Goal: Submit feedback/report problem

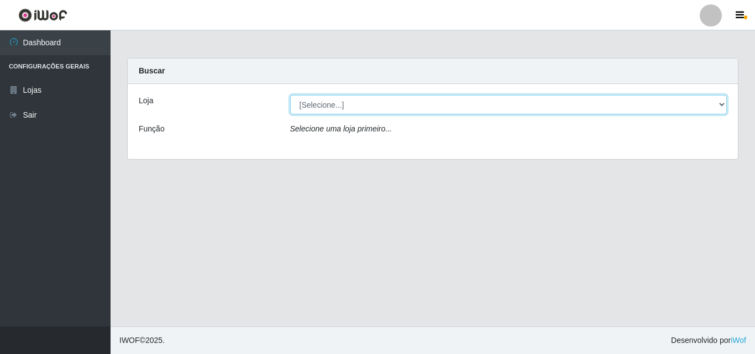
click at [384, 98] on select "[Selecione...] Extrabom - Loja 01 Centro de Distribuição" at bounding box center [508, 104] width 437 height 19
select select "435"
click at [290, 95] on select "[Selecione...] Extrabom - Loja 01 Centro de Distribuição" at bounding box center [508, 104] width 437 height 19
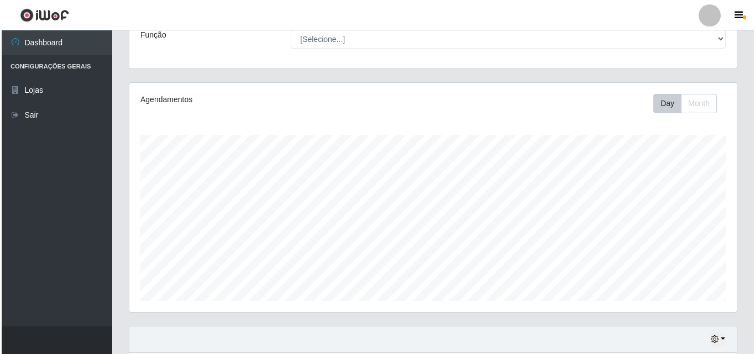
scroll to position [321, 0]
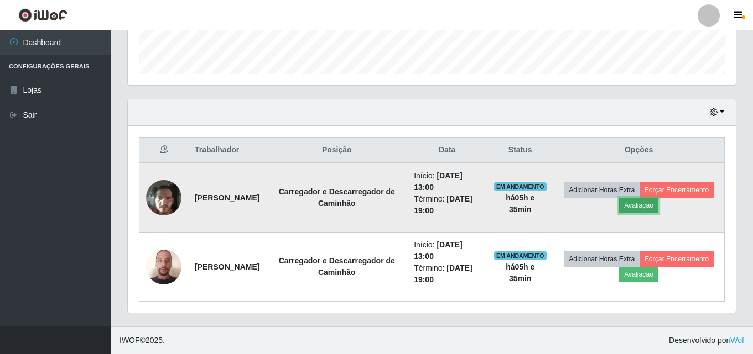
click at [658, 206] on button "Avaliação" at bounding box center [638, 205] width 39 height 15
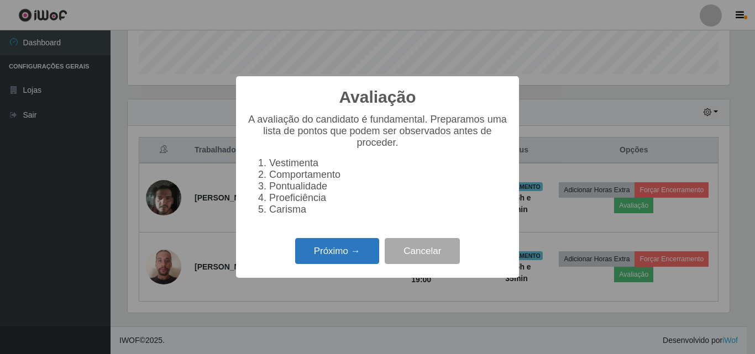
click at [322, 254] on button "Próximo →" at bounding box center [337, 251] width 84 height 26
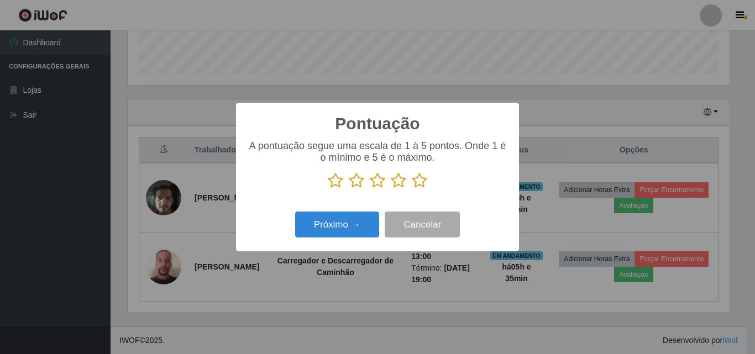
click at [419, 186] on icon at bounding box center [419, 181] width 15 height 17
click at [412, 189] on input "radio" at bounding box center [412, 189] width 0 height 0
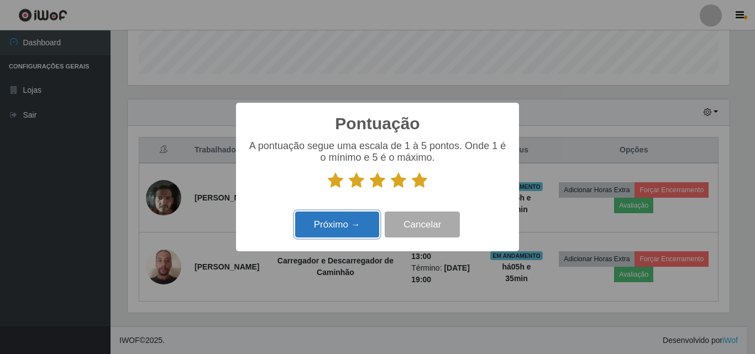
click at [330, 224] on button "Próximo →" at bounding box center [337, 225] width 84 height 26
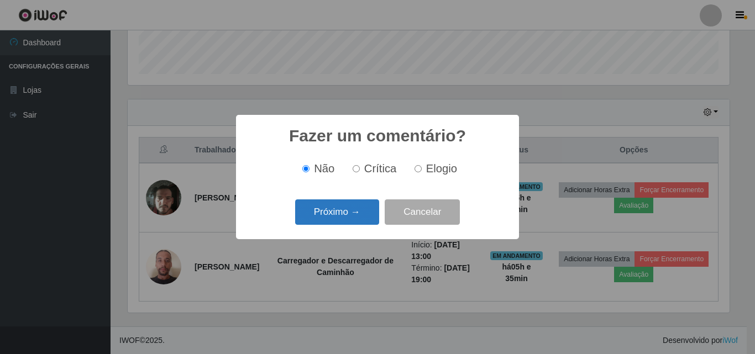
click at [346, 212] on button "Próximo →" at bounding box center [337, 213] width 84 height 26
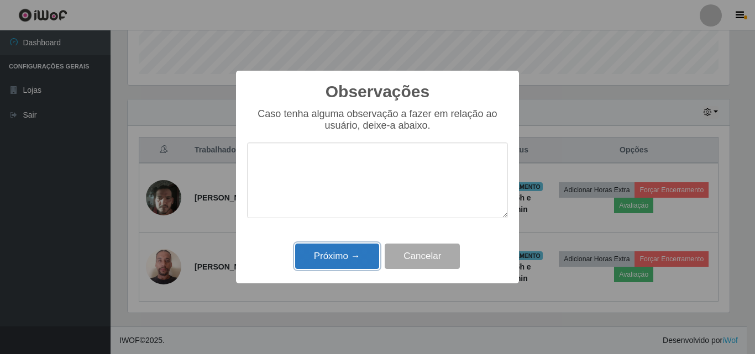
click at [342, 262] on button "Próximo →" at bounding box center [337, 257] width 84 height 26
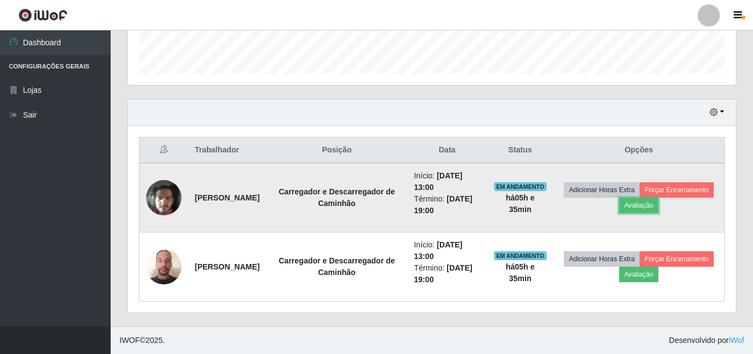
scroll to position [230, 608]
click at [639, 198] on button "Forçar Encerramento" at bounding box center [676, 189] width 74 height 15
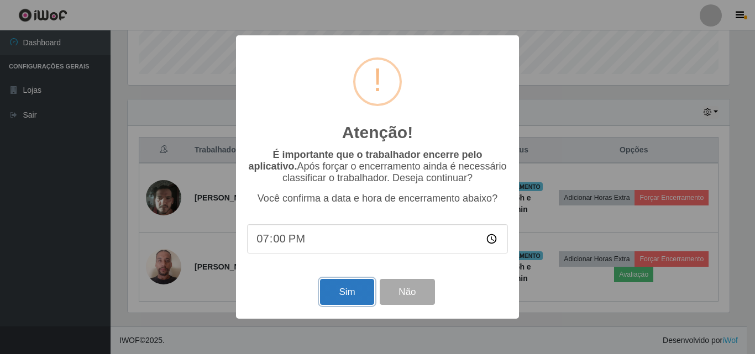
click at [343, 299] on button "Sim" at bounding box center [347, 292] width 54 height 26
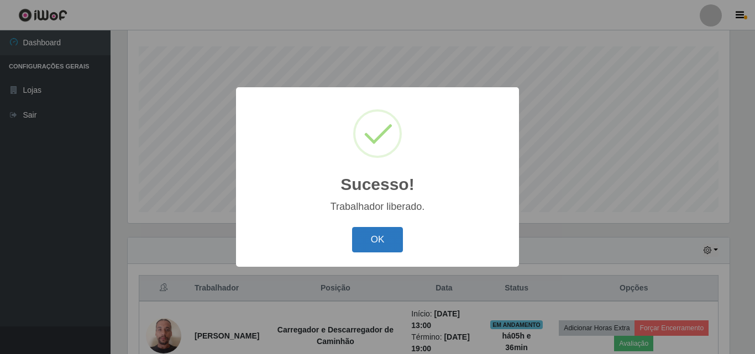
click at [384, 238] on button "OK" at bounding box center [377, 240] width 51 height 26
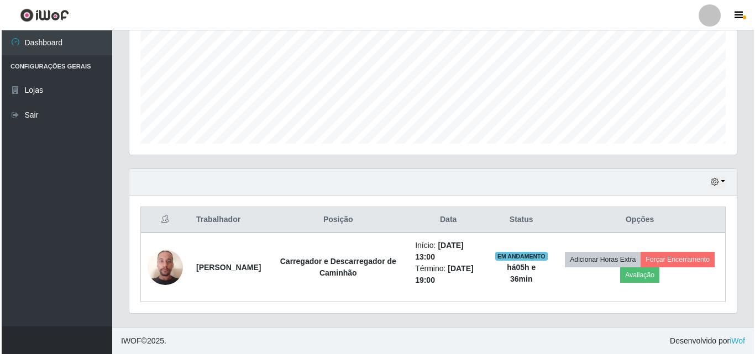
scroll to position [252, 0]
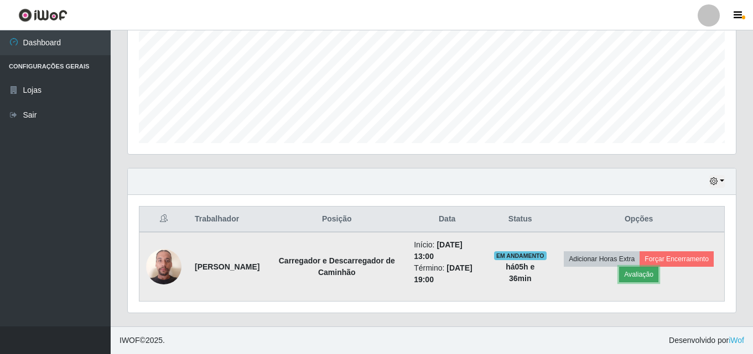
click at [648, 273] on button "Avaliação" at bounding box center [638, 274] width 39 height 15
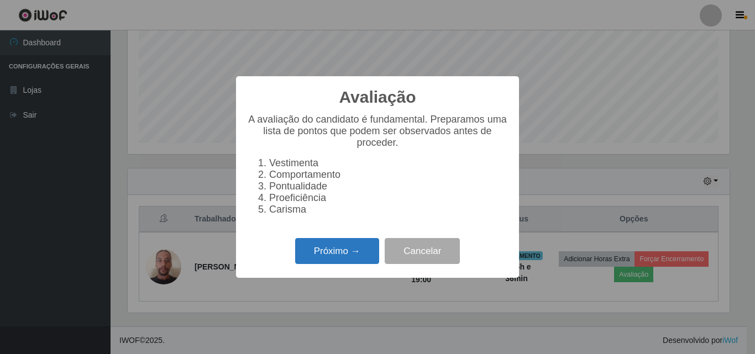
click at [340, 256] on button "Próximo →" at bounding box center [337, 251] width 84 height 26
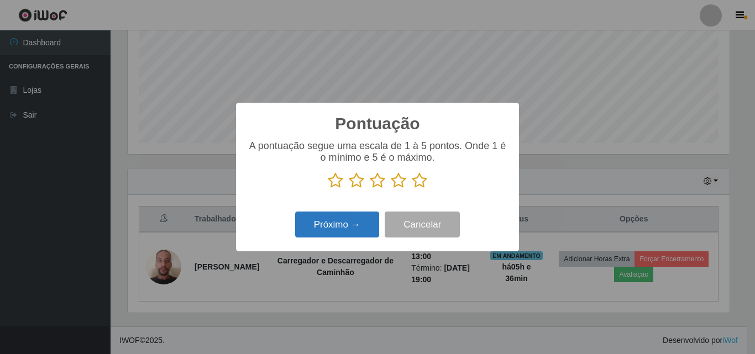
click at [319, 228] on button "Próximo →" at bounding box center [337, 225] width 84 height 26
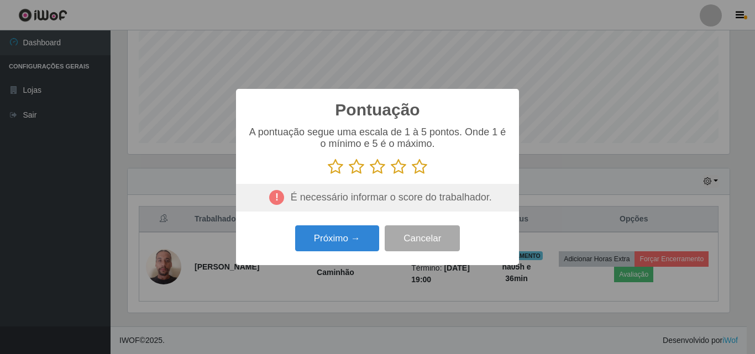
click at [421, 168] on icon at bounding box center [419, 167] width 15 height 17
click at [412, 175] on input "radio" at bounding box center [412, 175] width 0 height 0
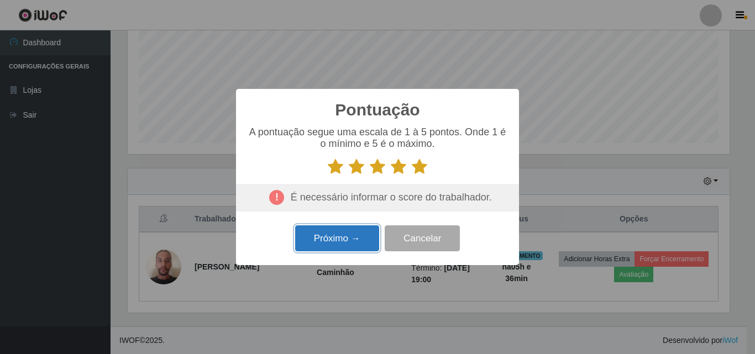
click at [350, 242] on button "Próximo →" at bounding box center [337, 239] width 84 height 26
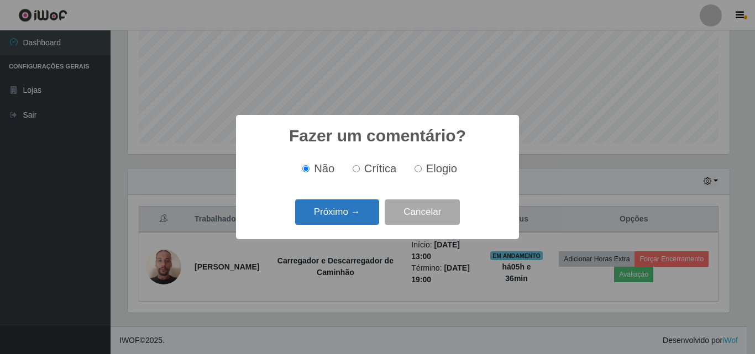
click at [351, 219] on button "Próximo →" at bounding box center [337, 213] width 84 height 26
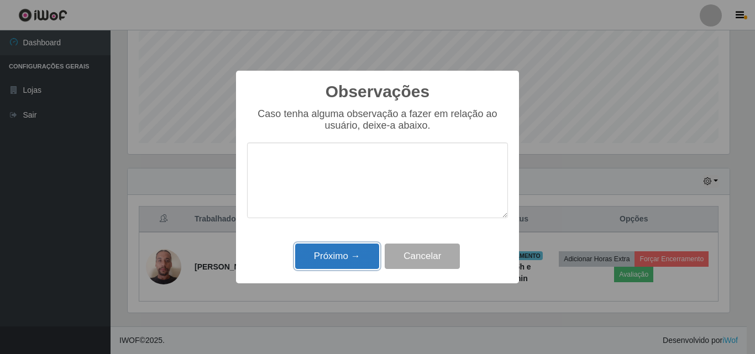
click at [353, 255] on button "Próximo →" at bounding box center [337, 257] width 84 height 26
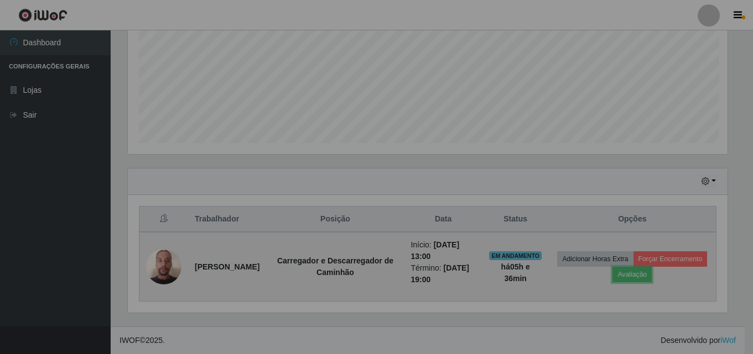
scroll to position [230, 608]
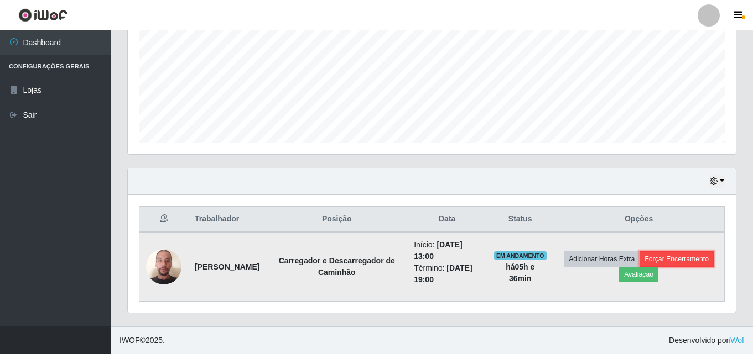
click at [671, 257] on button "Forçar Encerramento" at bounding box center [676, 259] width 74 height 15
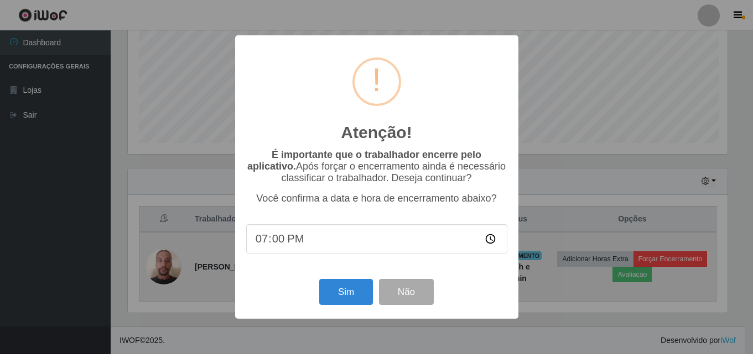
scroll to position [230, 602]
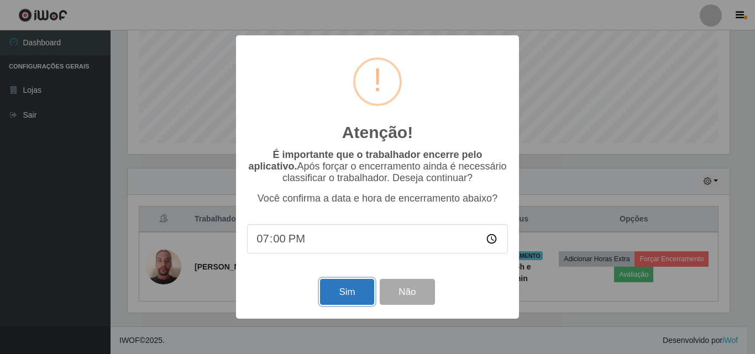
click at [345, 294] on button "Sim" at bounding box center [347, 292] width 54 height 26
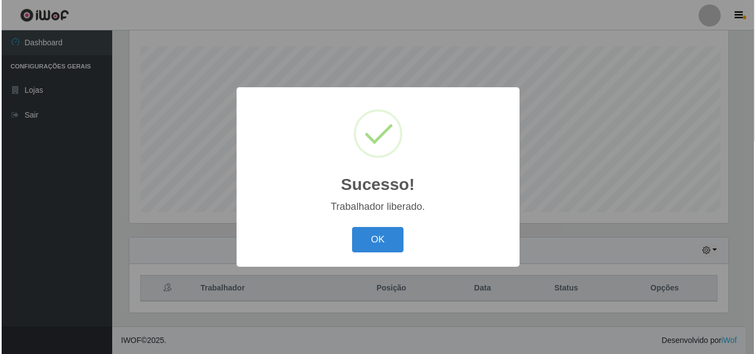
scroll to position [0, 0]
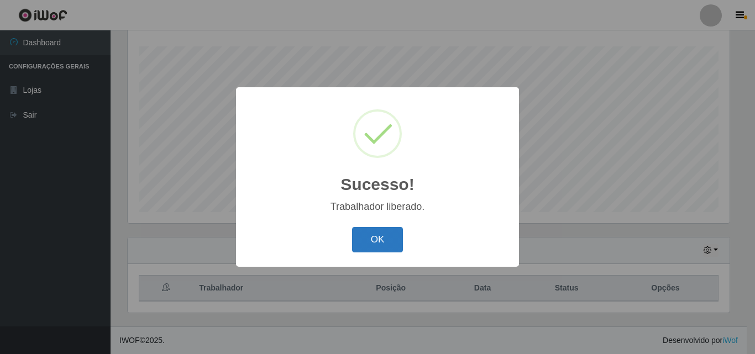
click at [367, 247] on button "OK" at bounding box center [377, 240] width 51 height 26
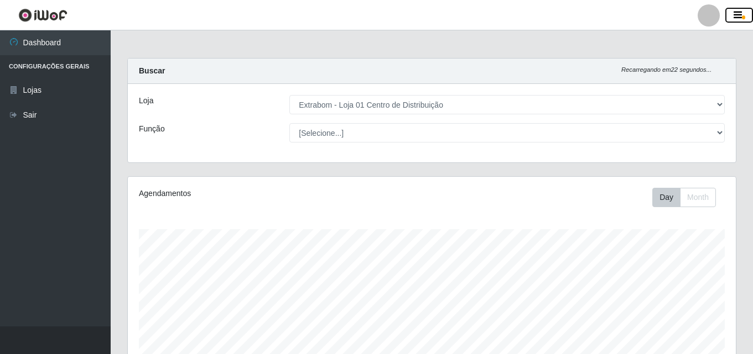
click at [736, 14] on icon "button" at bounding box center [737, 16] width 8 height 10
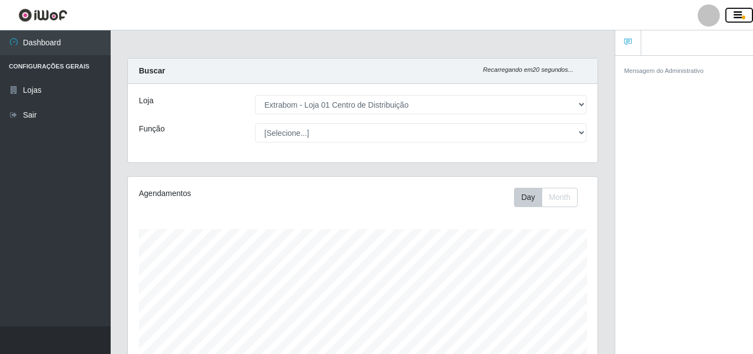
click at [736, 14] on icon "button" at bounding box center [737, 16] width 8 height 10
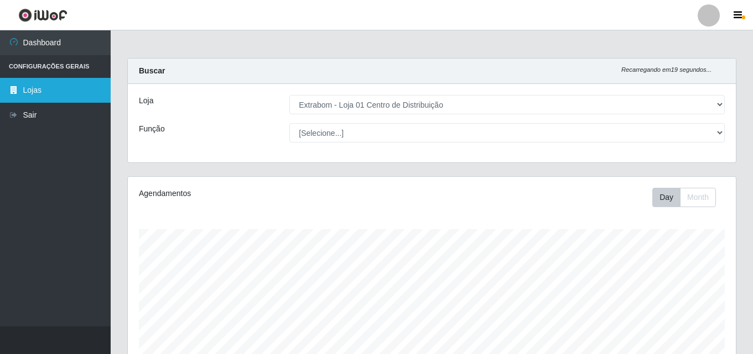
click at [27, 100] on link "Lojas" at bounding box center [55, 90] width 111 height 25
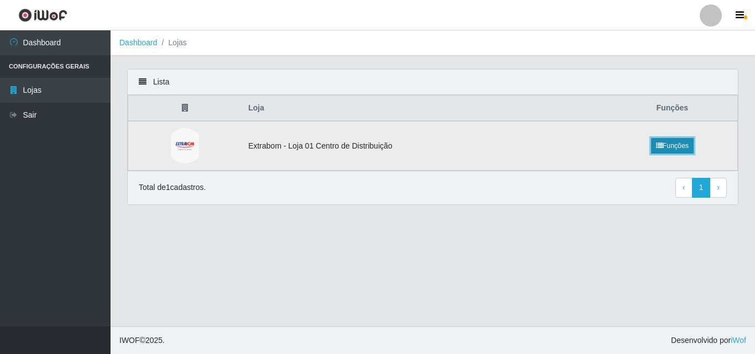
click at [666, 143] on link "Funções" at bounding box center [672, 145] width 43 height 15
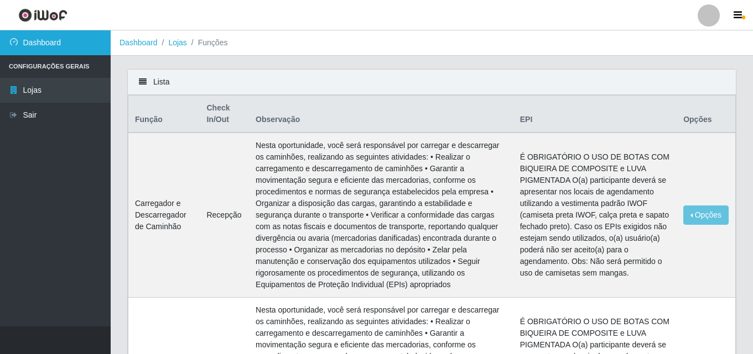
click at [34, 43] on link "Dashboard" at bounding box center [55, 42] width 111 height 25
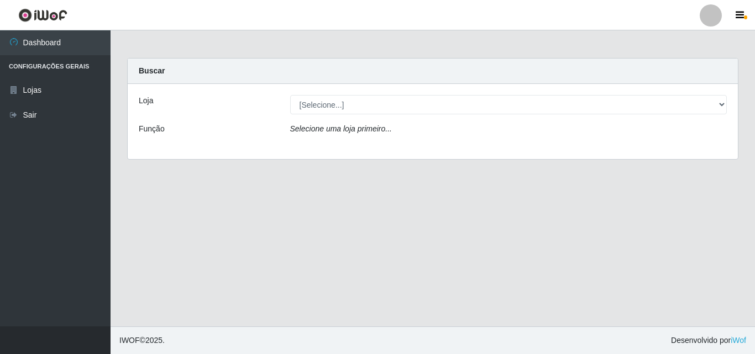
click at [377, 129] on icon "Selecione uma loja primeiro..." at bounding box center [341, 128] width 102 height 9
click at [740, 14] on icon "button" at bounding box center [740, 16] width 8 height 10
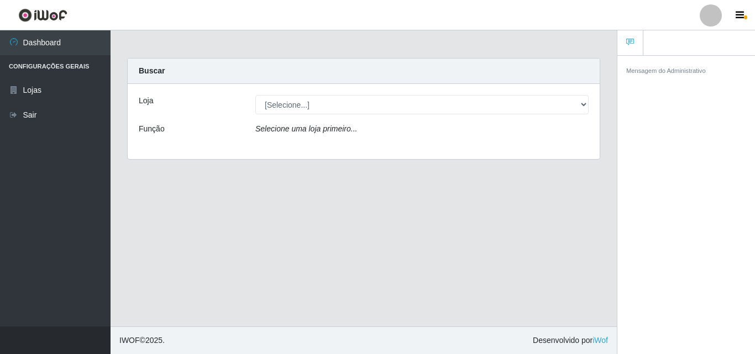
drag, startPoint x: 445, startPoint y: 230, endPoint x: 548, endPoint y: 15, distance: 238.5
click at [446, 230] on main "Carregando... Buscar Loja [Selecione...] Extrabom - Loja 01 Centro de Distribui…" at bounding box center [364, 178] width 507 height 296
